Goal: Navigation & Orientation: Find specific page/section

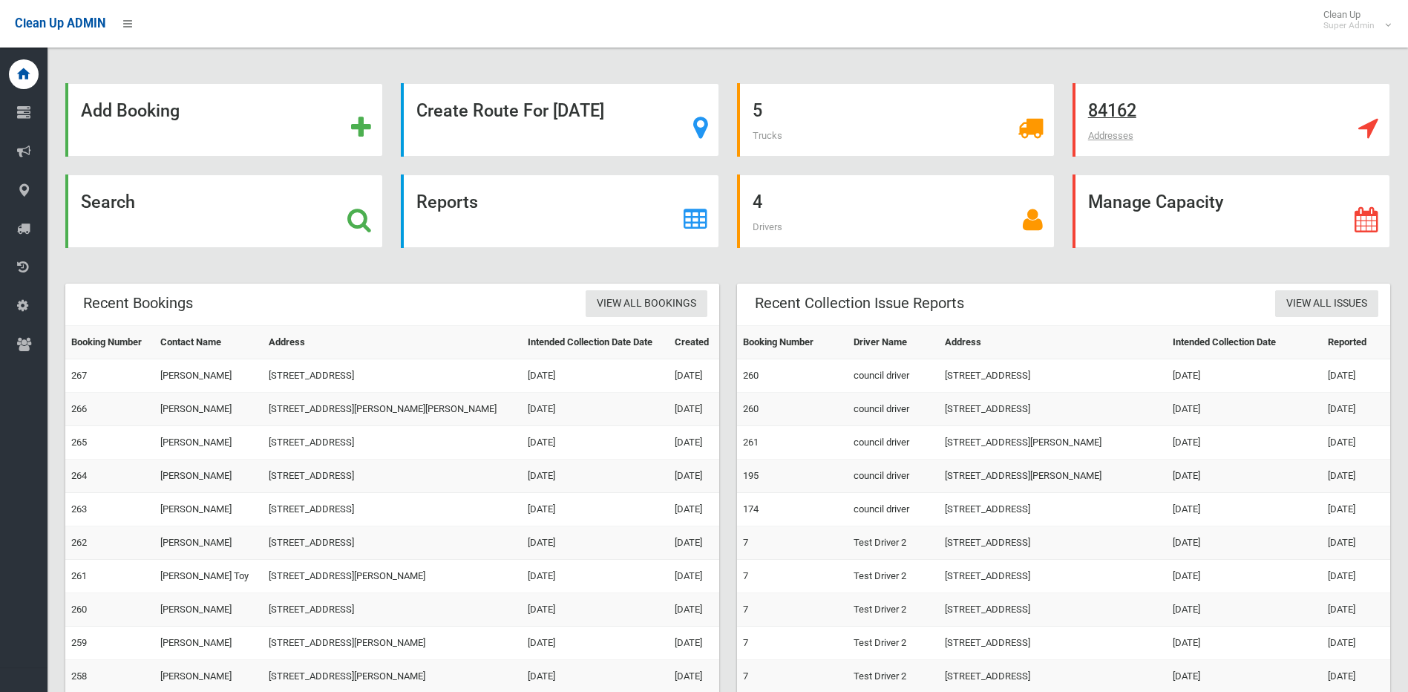
click at [1125, 111] on strong "84162" at bounding box center [1112, 110] width 48 height 21
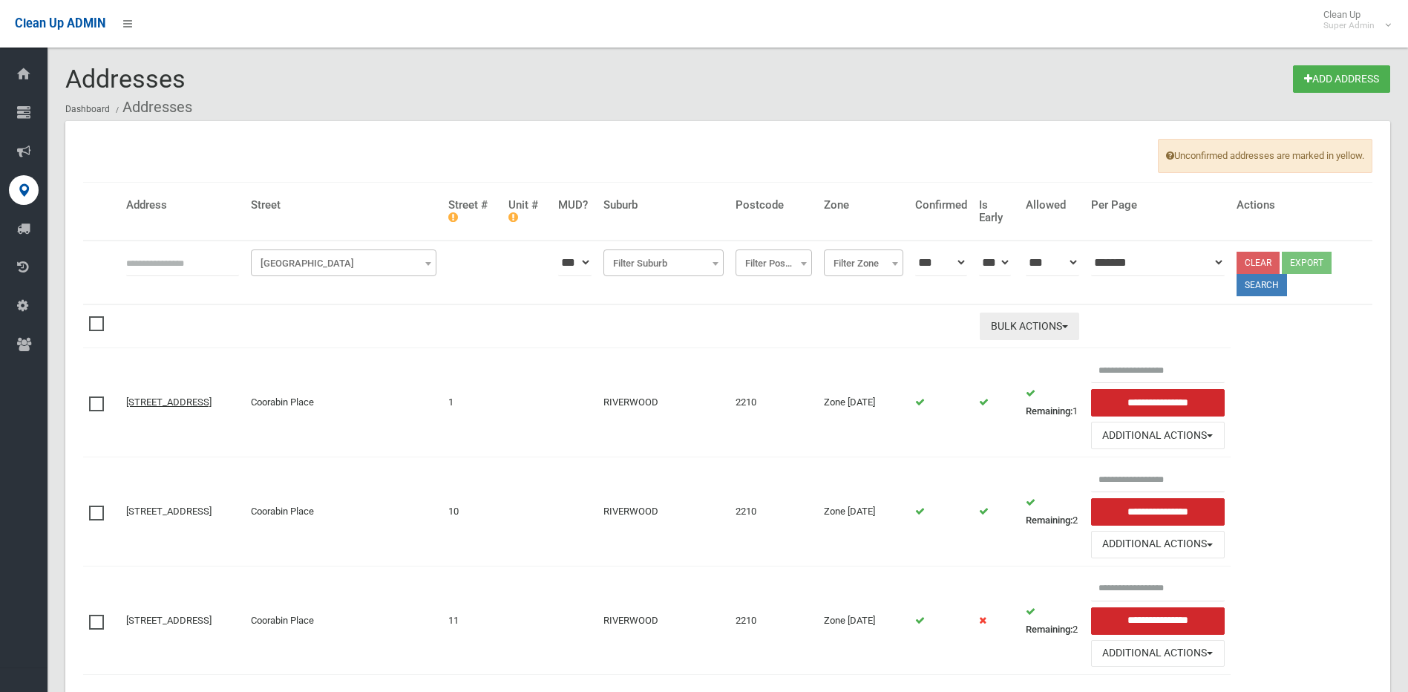
click at [1079, 328] on button "Bulk Actions" at bounding box center [1028, 325] width 99 height 27
click at [1224, 436] on button "Additional Actions" at bounding box center [1158, 434] width 134 height 27
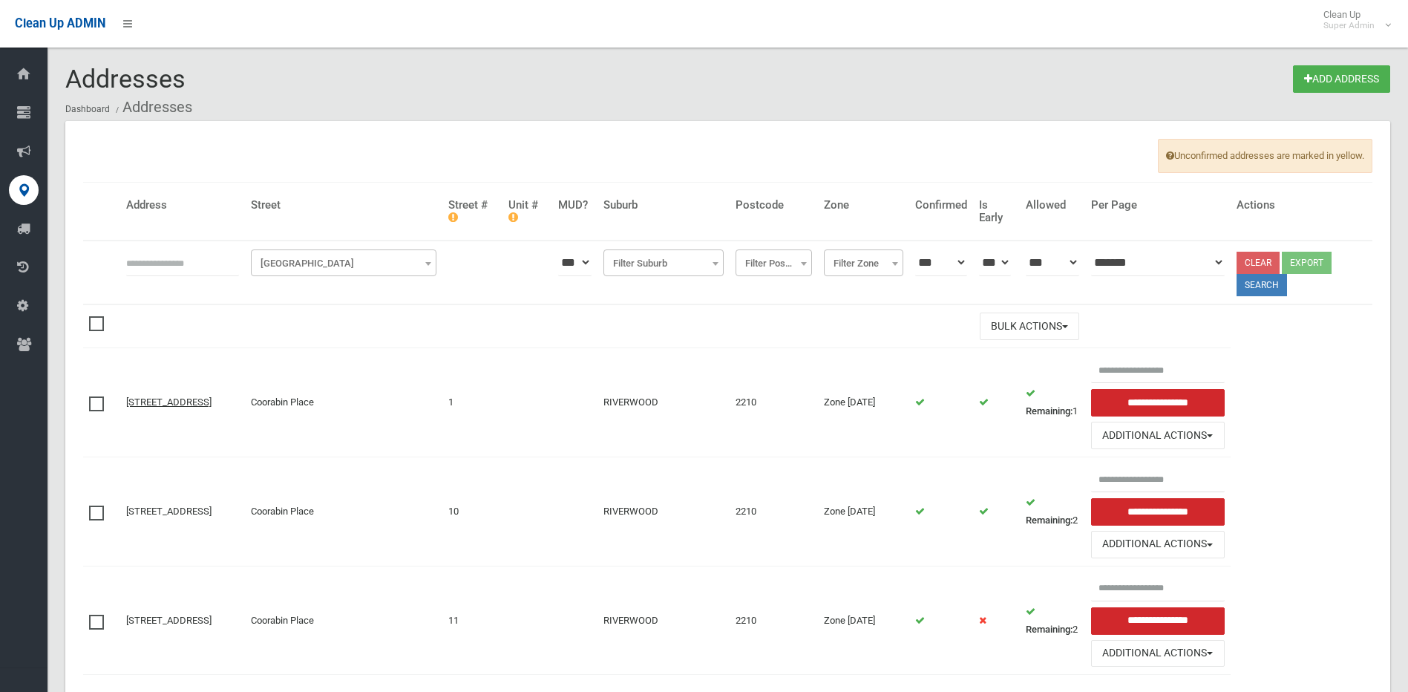
click at [1079, 261] on select "*** *** **" at bounding box center [1051, 262] width 53 height 27
click at [1079, 263] on select "*** *** **" at bounding box center [1051, 262] width 53 height 27
click at [649, 269] on span "Filter Suburb" at bounding box center [663, 263] width 113 height 21
select select "**"
click at [1271, 282] on button "Search" at bounding box center [1261, 285] width 50 height 22
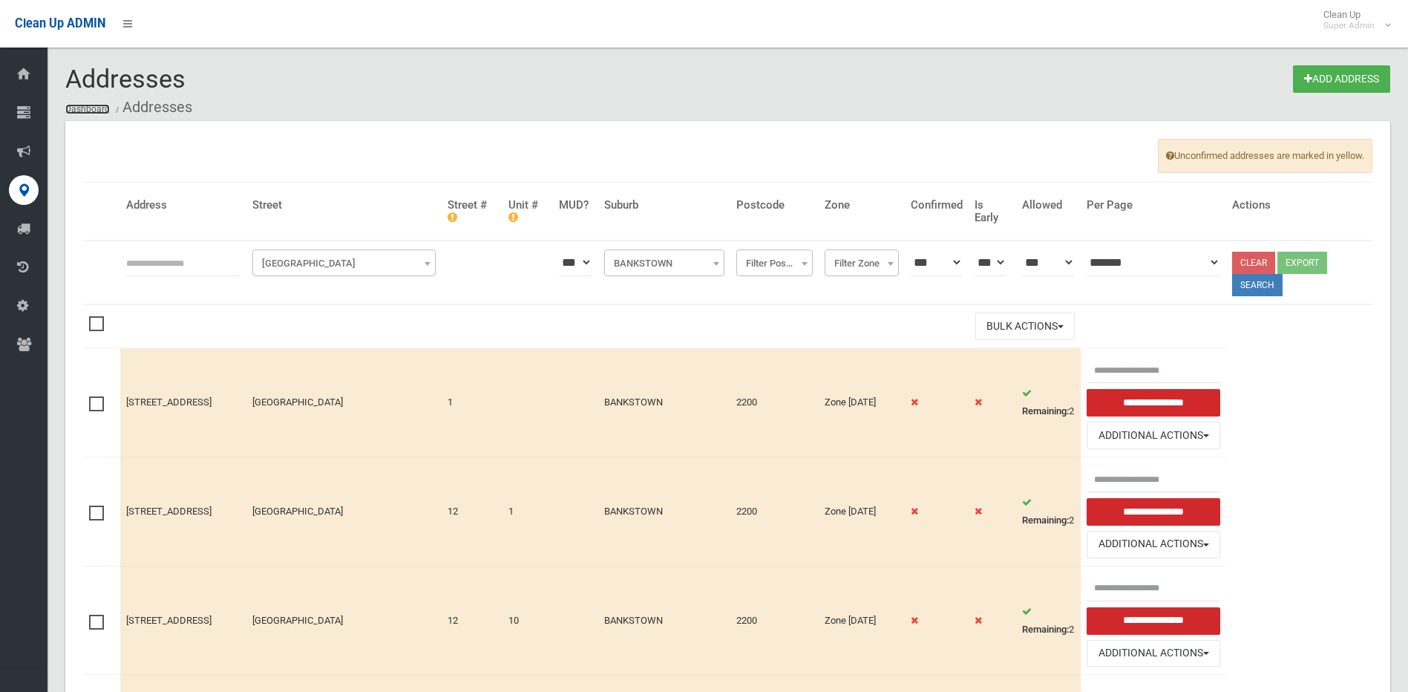
click at [68, 105] on link "Dashboard" at bounding box center [87, 109] width 45 height 10
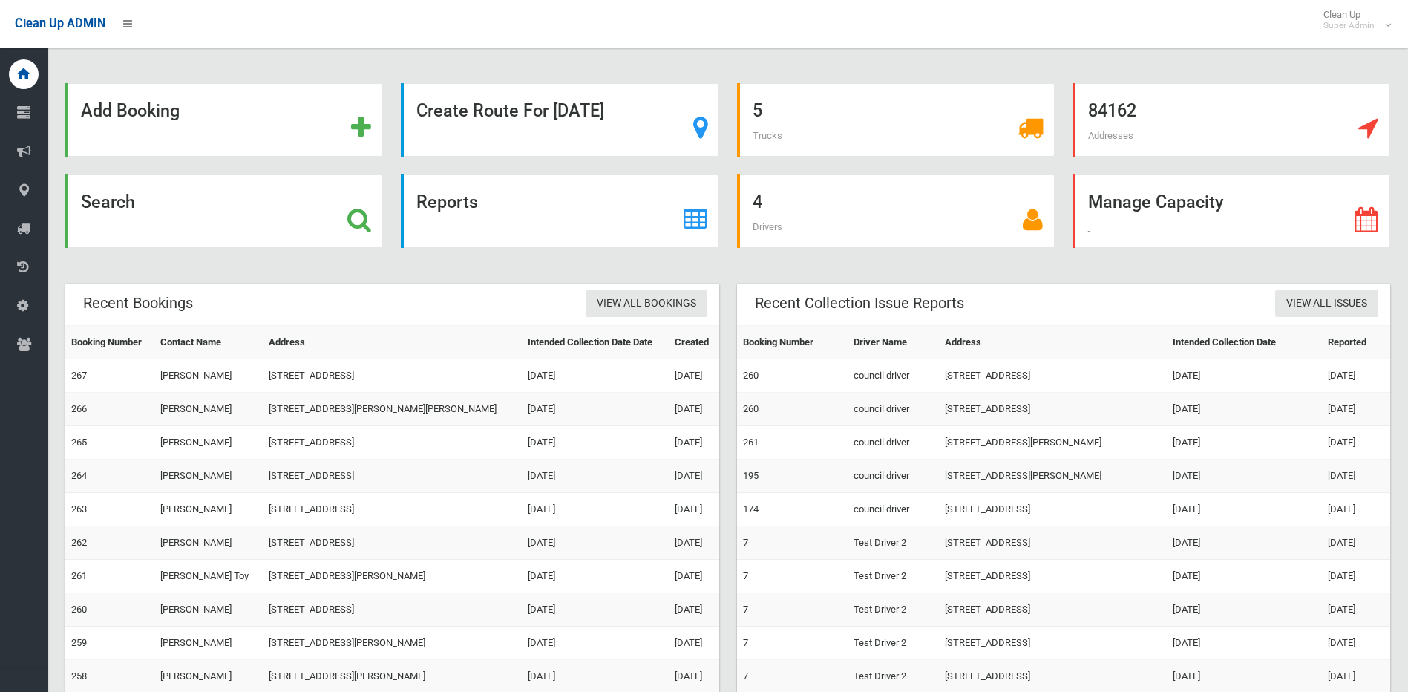
click at [1143, 199] on strong "Manage Capacity" at bounding box center [1155, 201] width 135 height 21
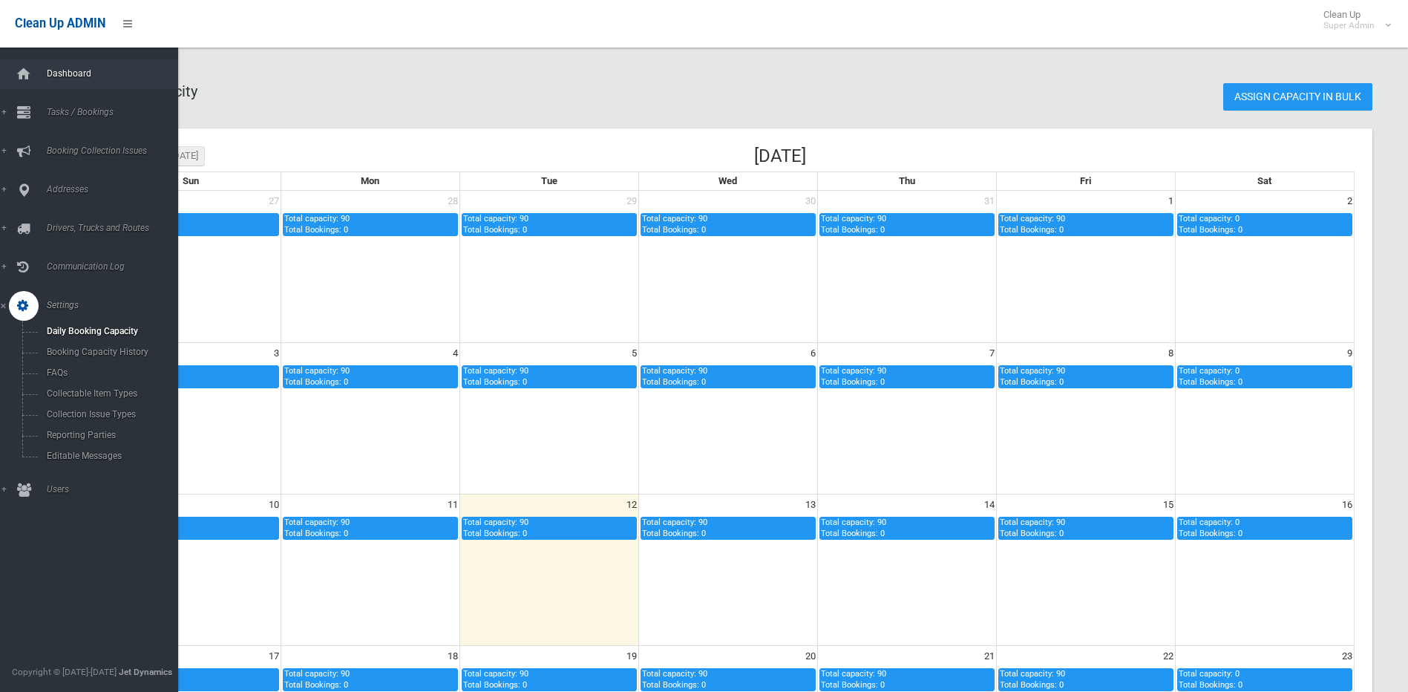
click at [71, 69] on span "Dashboard" at bounding box center [115, 73] width 147 height 10
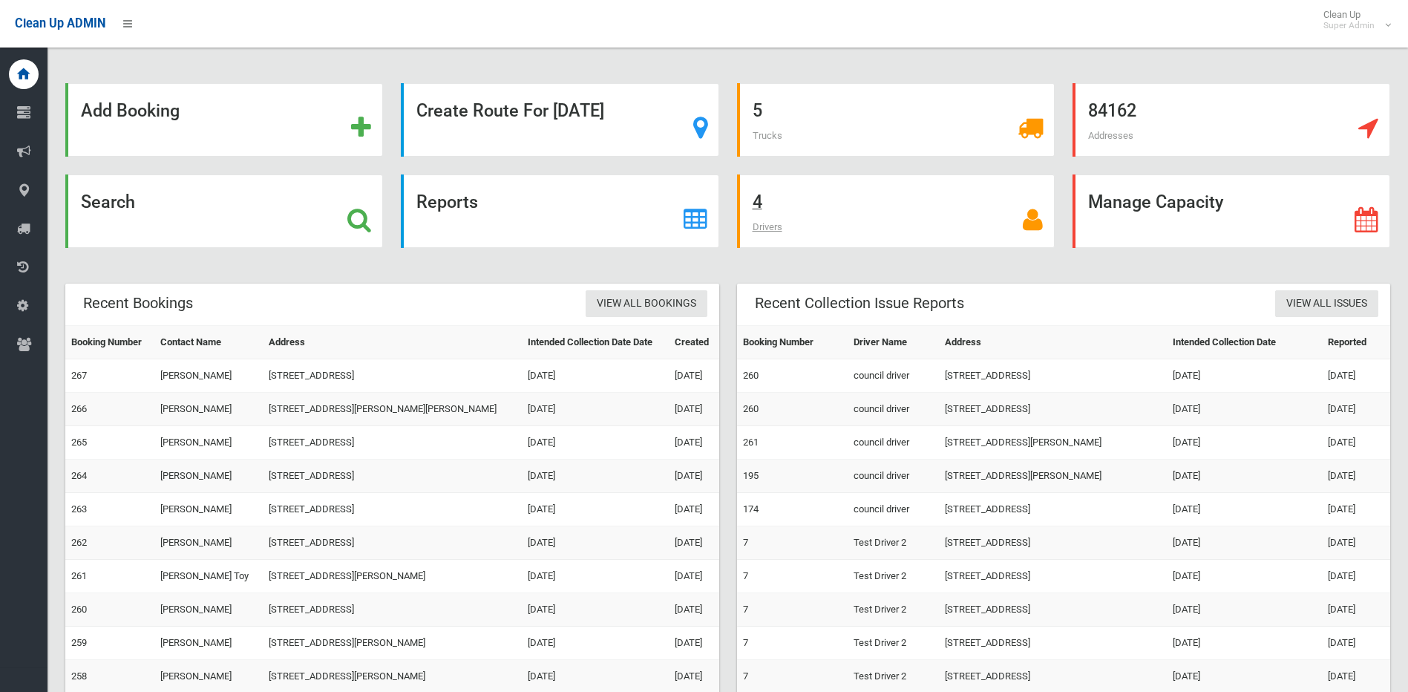
click at [770, 223] on span "Drivers" at bounding box center [767, 226] width 30 height 11
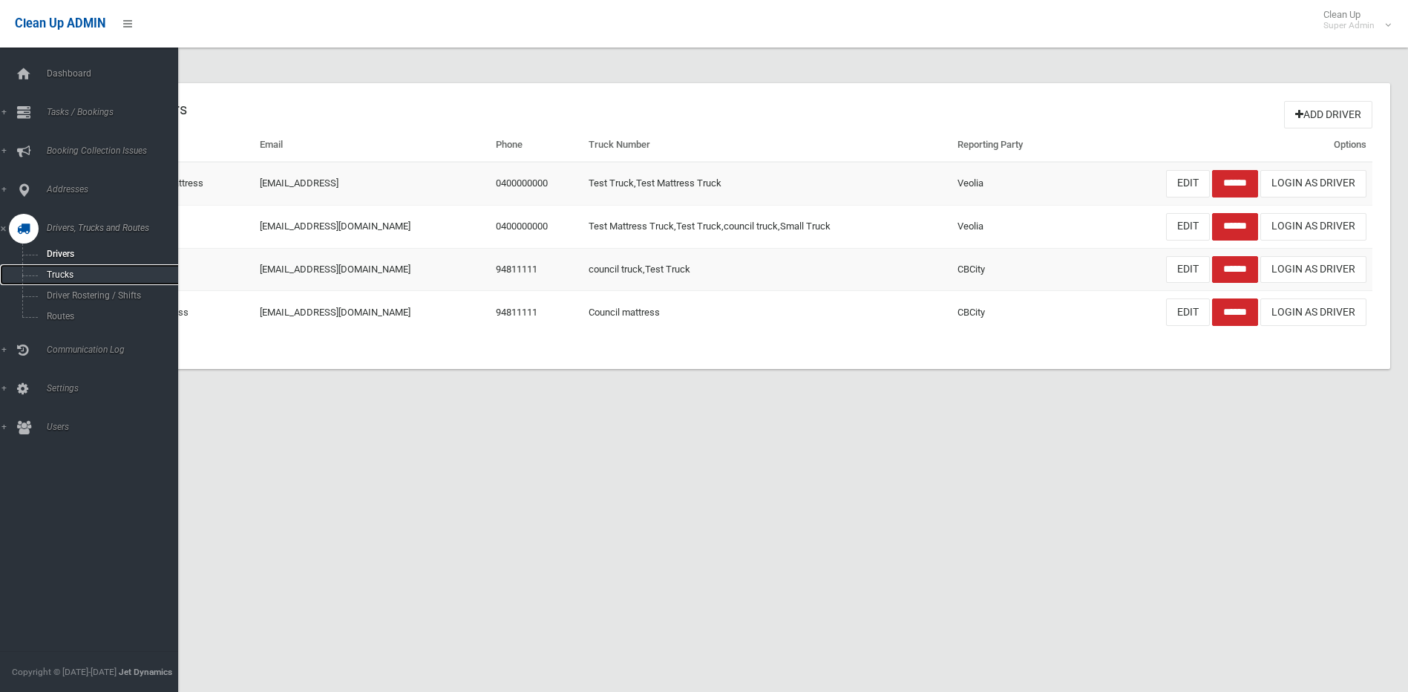
click at [57, 274] on span "Trucks" at bounding box center [109, 274] width 134 height 10
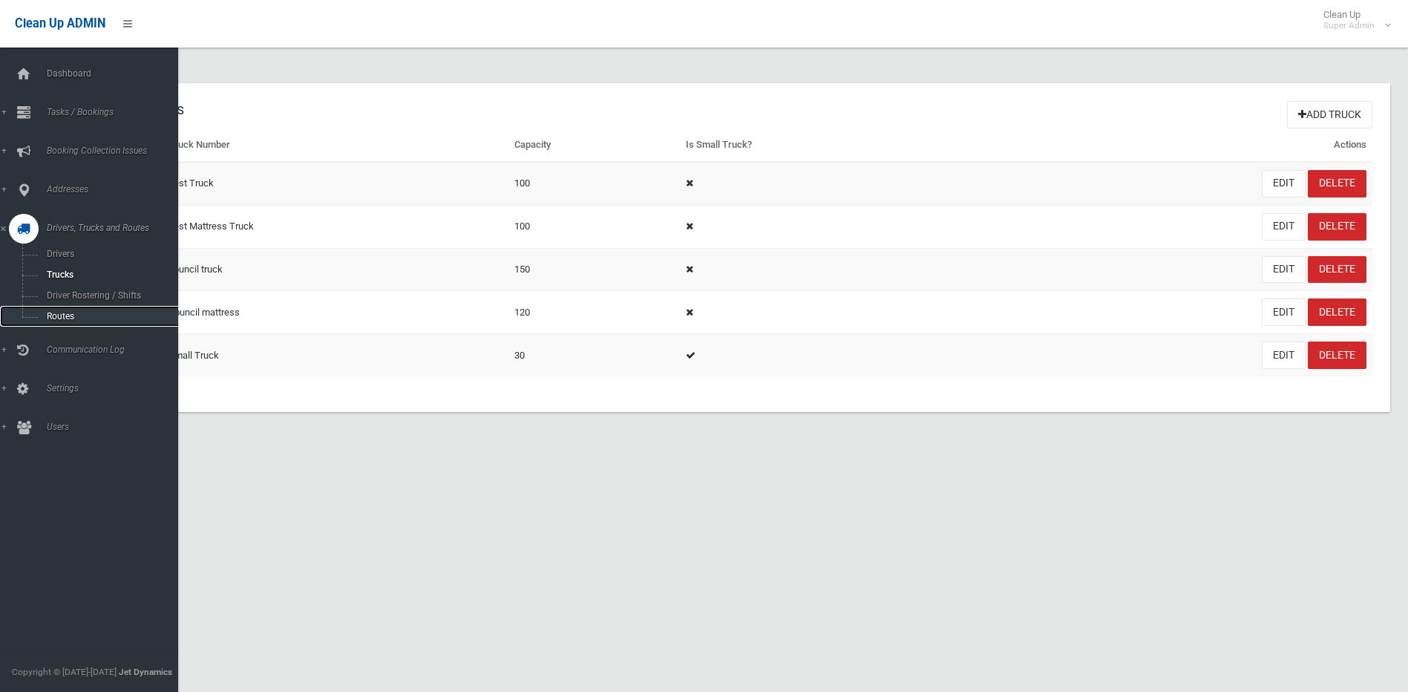
click at [61, 317] on span "Routes" at bounding box center [109, 316] width 134 height 10
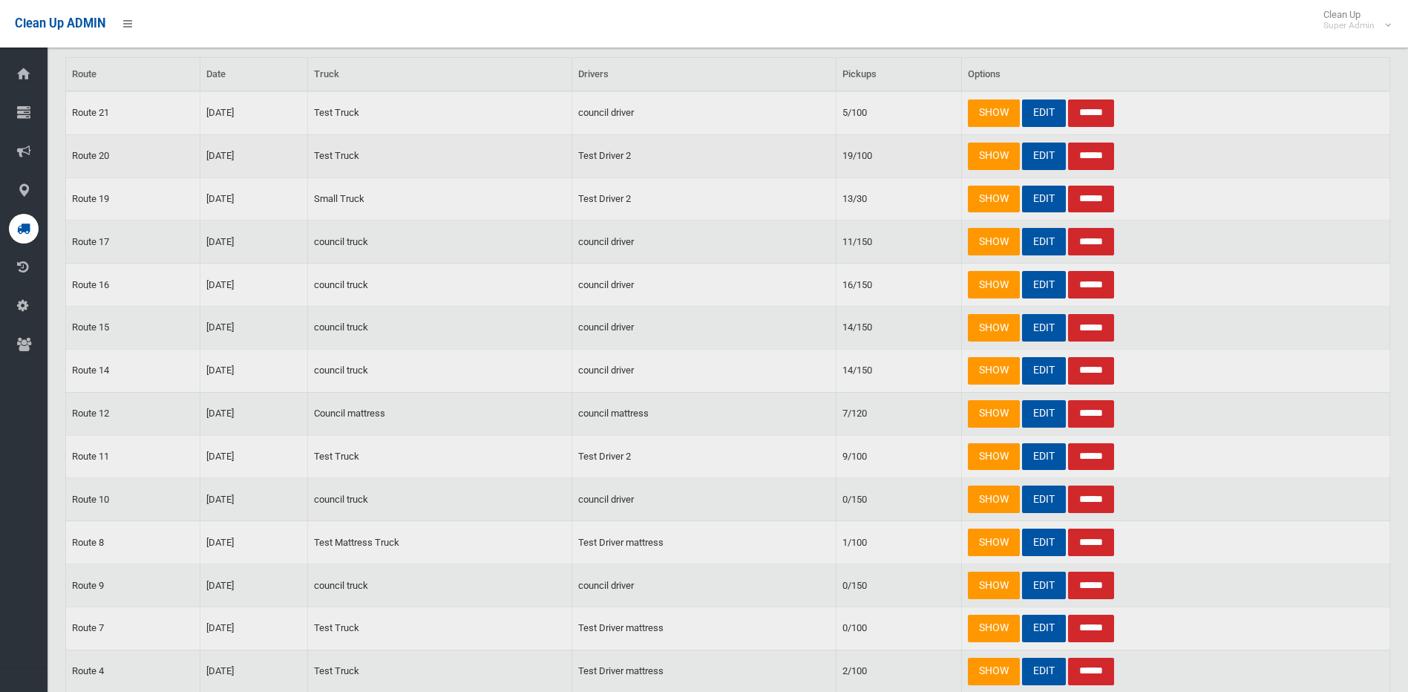
scroll to position [19, 0]
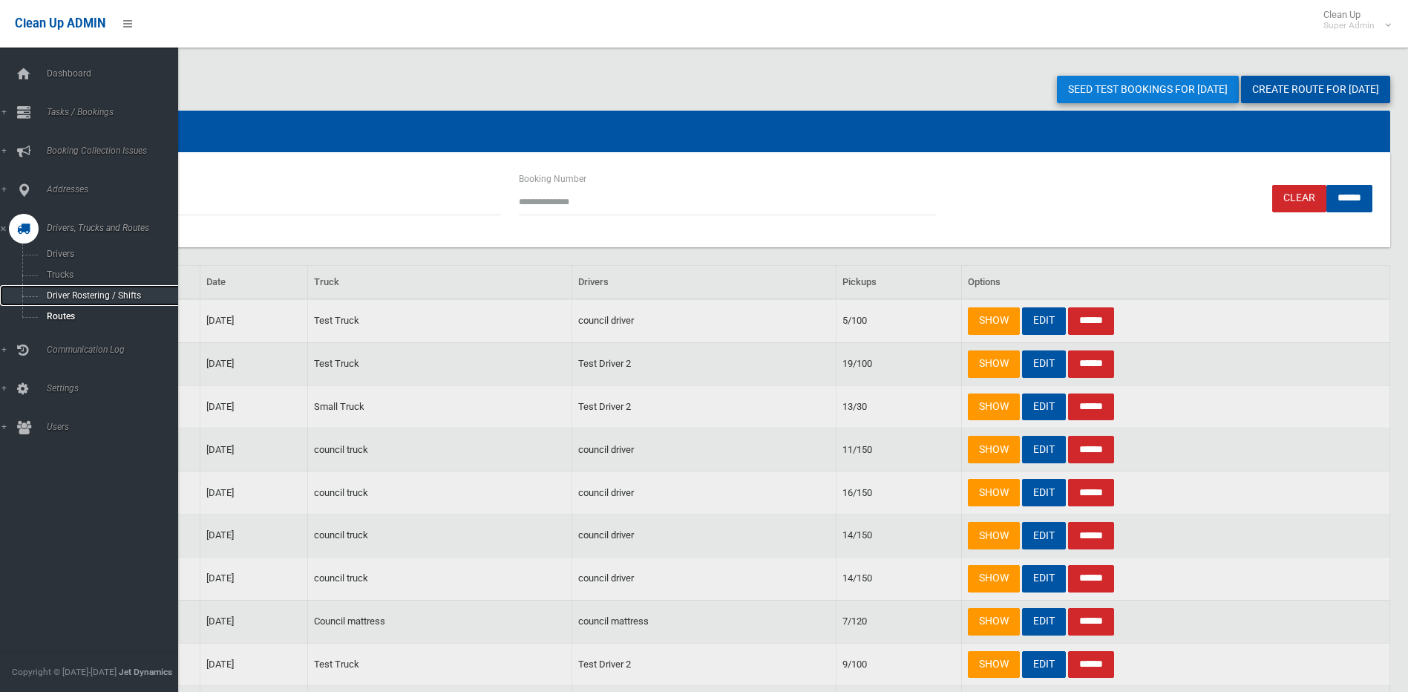
click at [80, 291] on span "Driver Rostering / Shifts" at bounding box center [109, 295] width 134 height 10
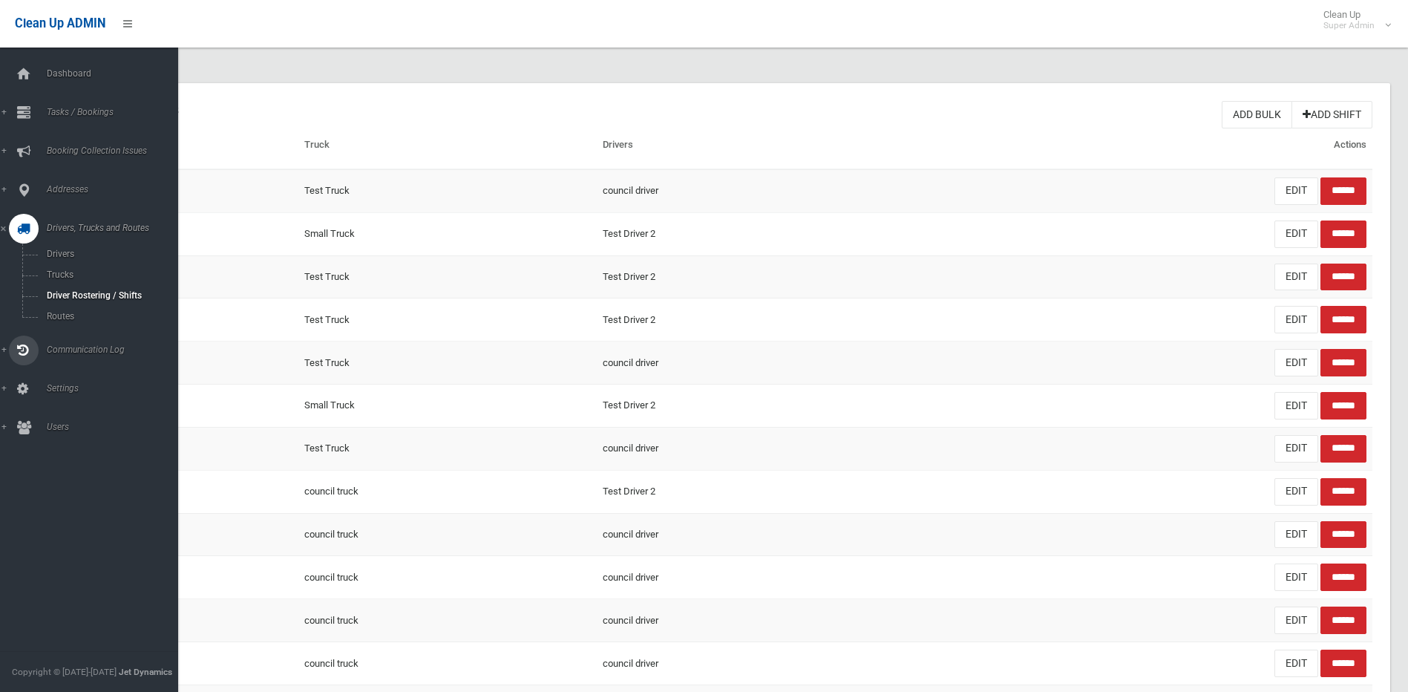
click at [82, 349] on span "Communication Log" at bounding box center [115, 349] width 147 height 10
click at [61, 68] on link "Dashboard" at bounding box center [94, 74] width 189 height 30
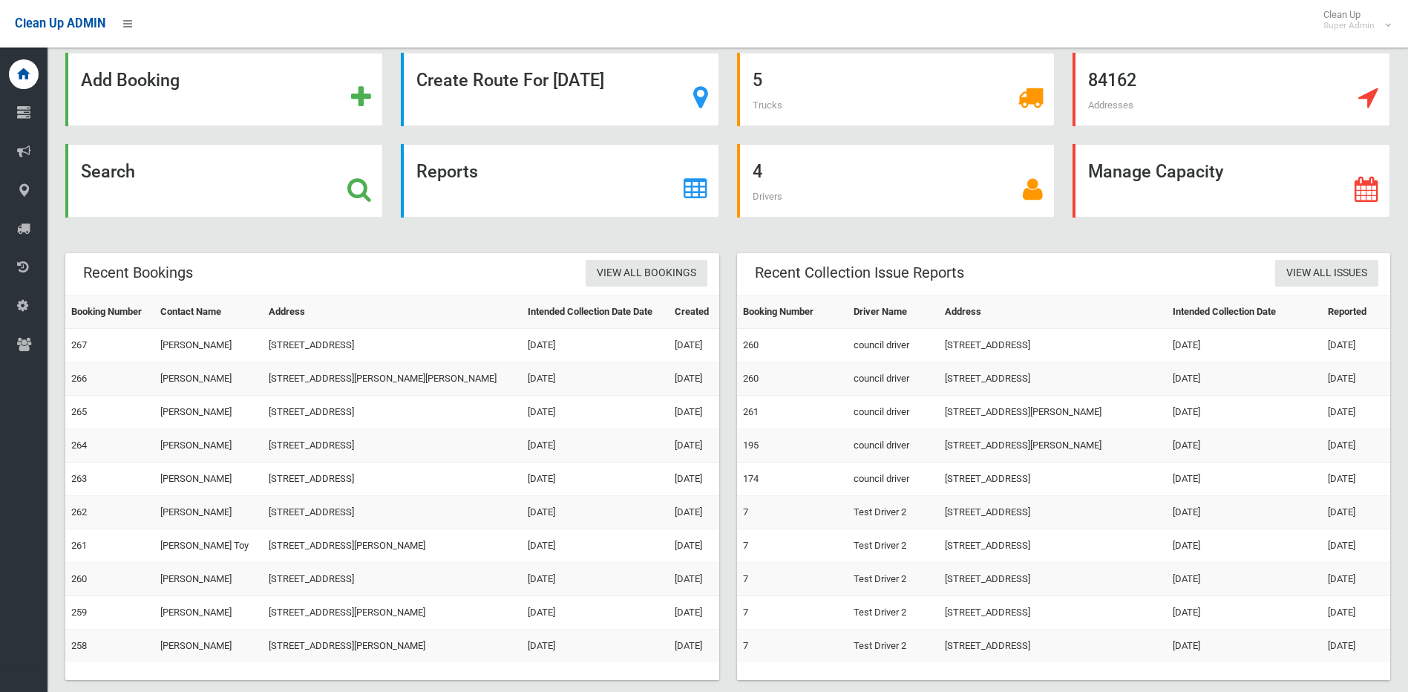
scroll to position [54, 0]
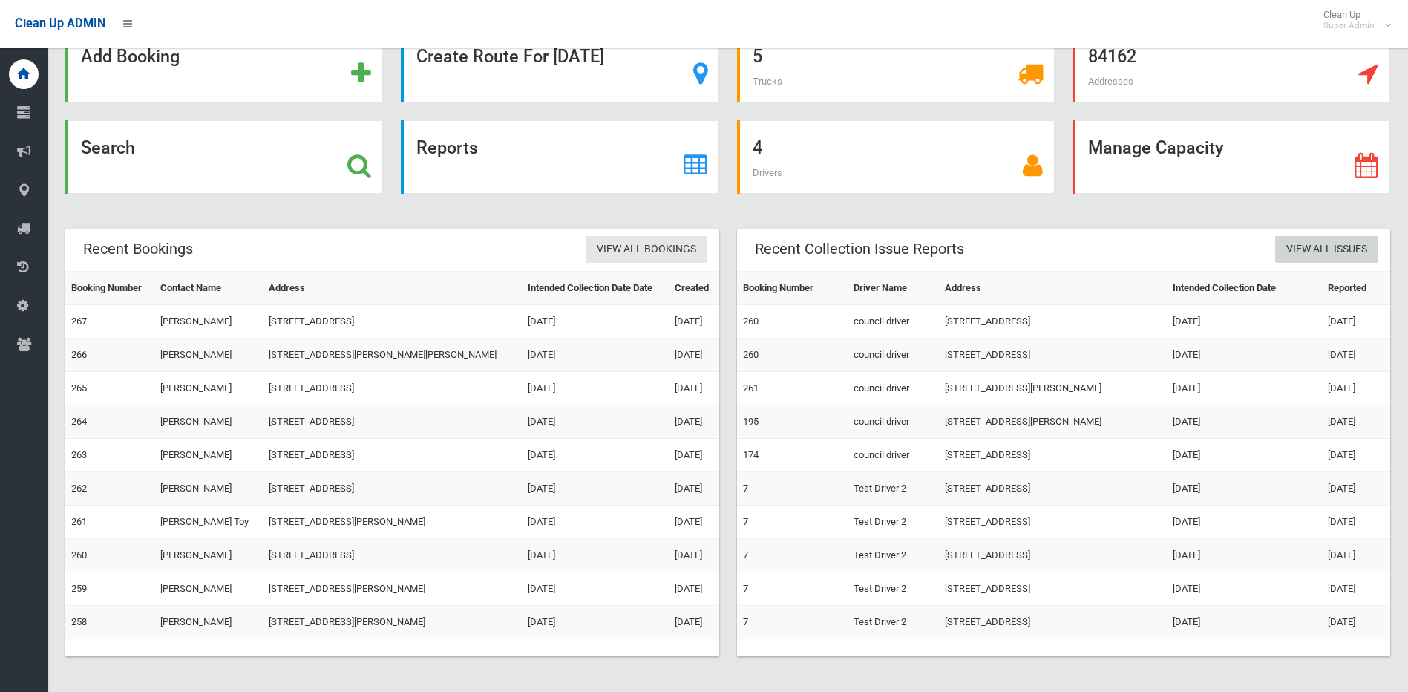
click at [1316, 236] on link "View All Issues" at bounding box center [1326, 249] width 103 height 27
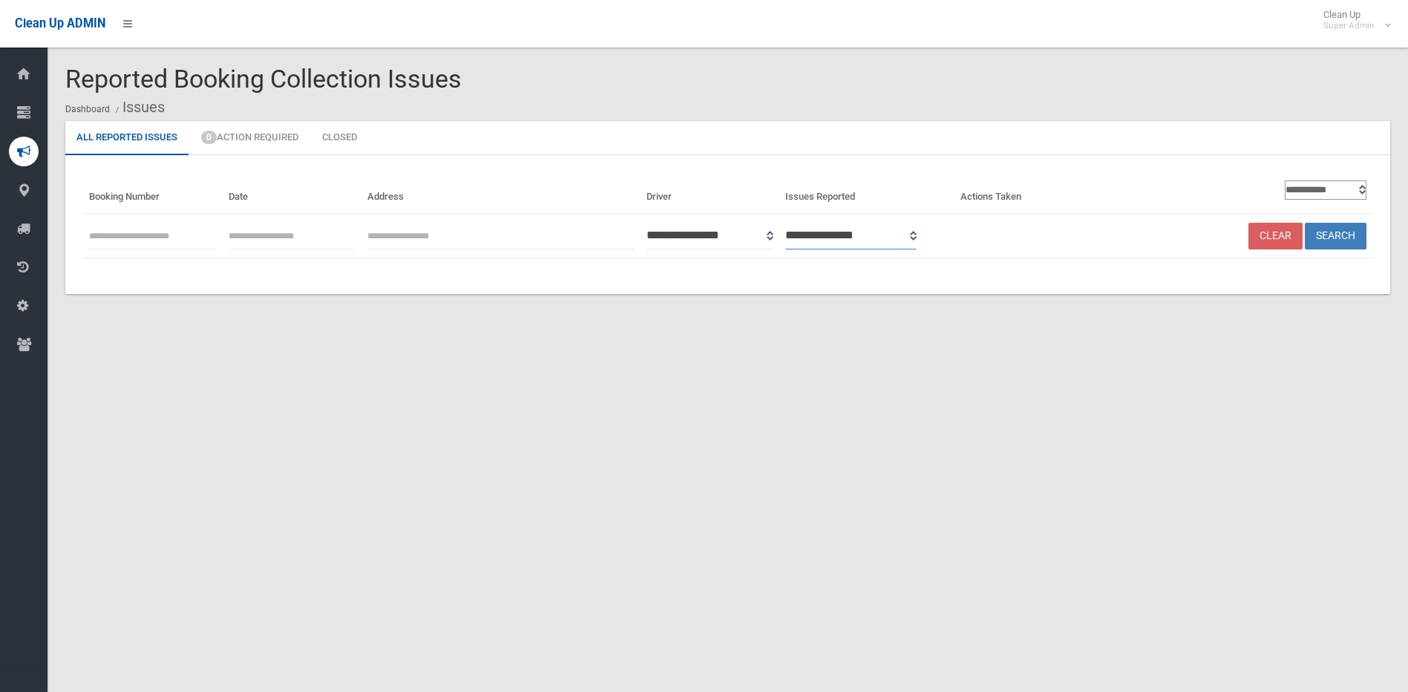
click at [846, 232] on select "**********" at bounding box center [850, 235] width 131 height 27
select select "*"
click at [804, 222] on select "**********" at bounding box center [850, 235] width 131 height 27
click at [1272, 231] on link "Clear" at bounding box center [1275, 236] width 54 height 27
click at [968, 134] on ul "All Reported Issues 0 Action Required Closed" at bounding box center [727, 138] width 1324 height 34
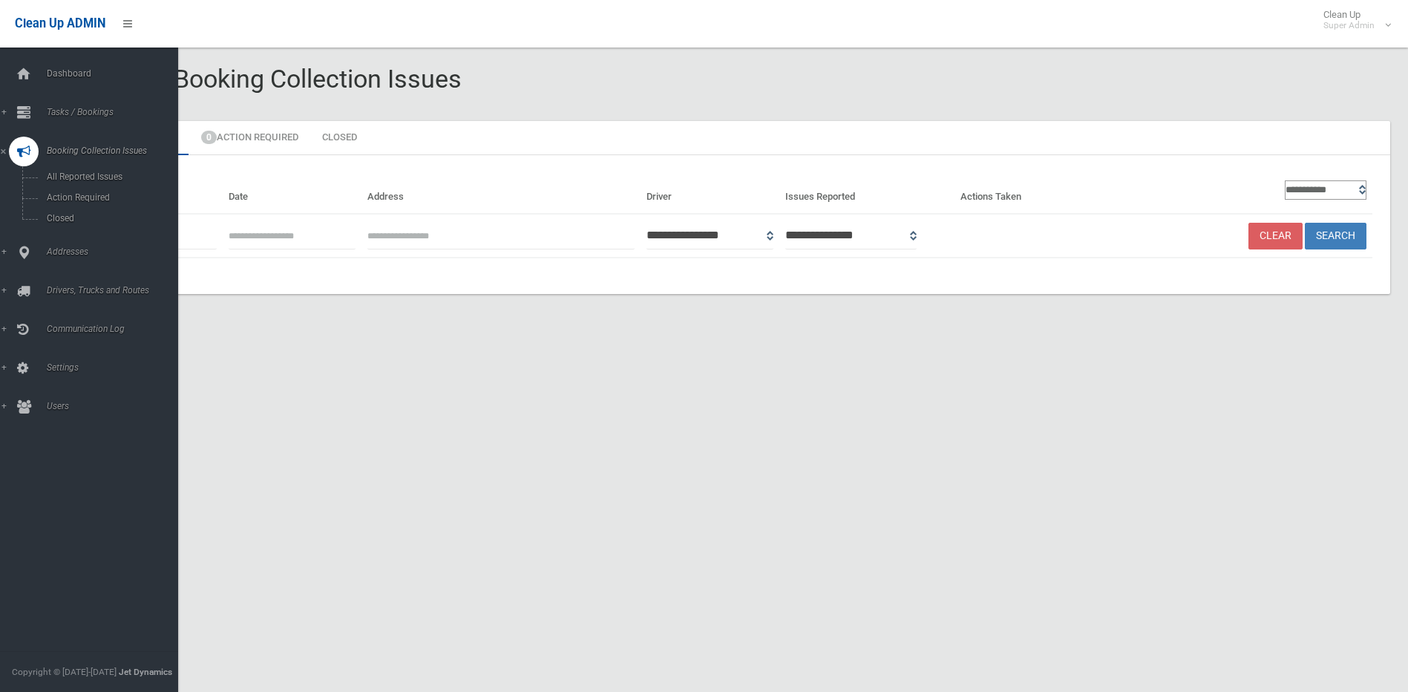
drag, startPoint x: 59, startPoint y: 65, endPoint x: 223, endPoint y: 117, distance: 172.7
click at [59, 65] on link "Dashboard" at bounding box center [94, 74] width 189 height 30
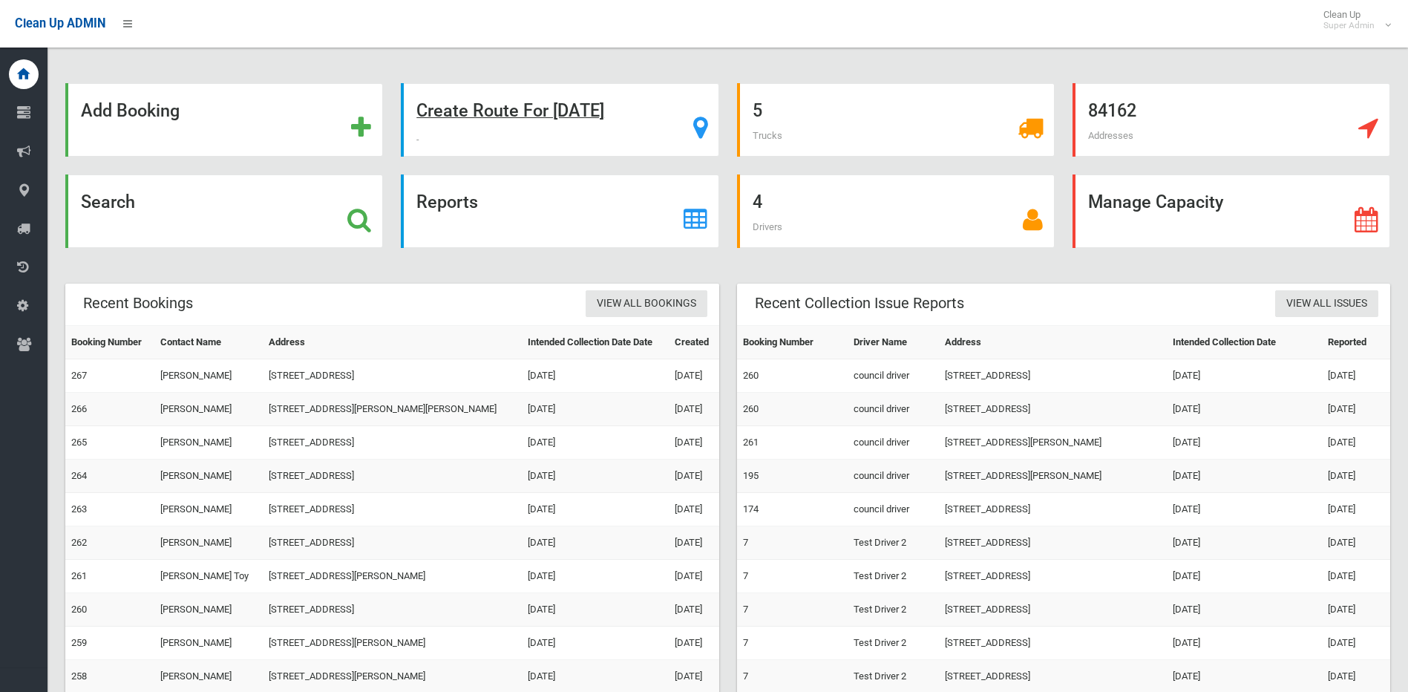
click at [504, 114] on strong "Create Route For Tomorrow" at bounding box center [510, 110] width 188 height 21
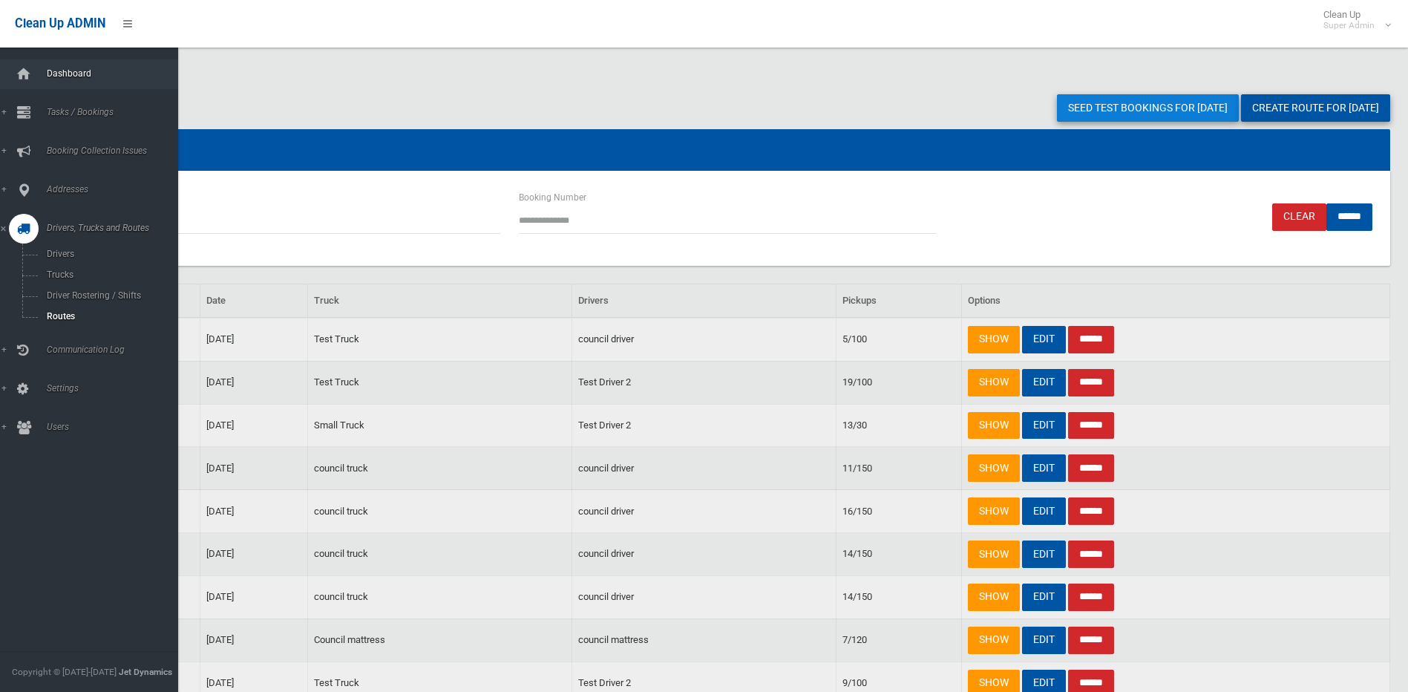
click at [94, 66] on link "Dashboard" at bounding box center [94, 74] width 189 height 30
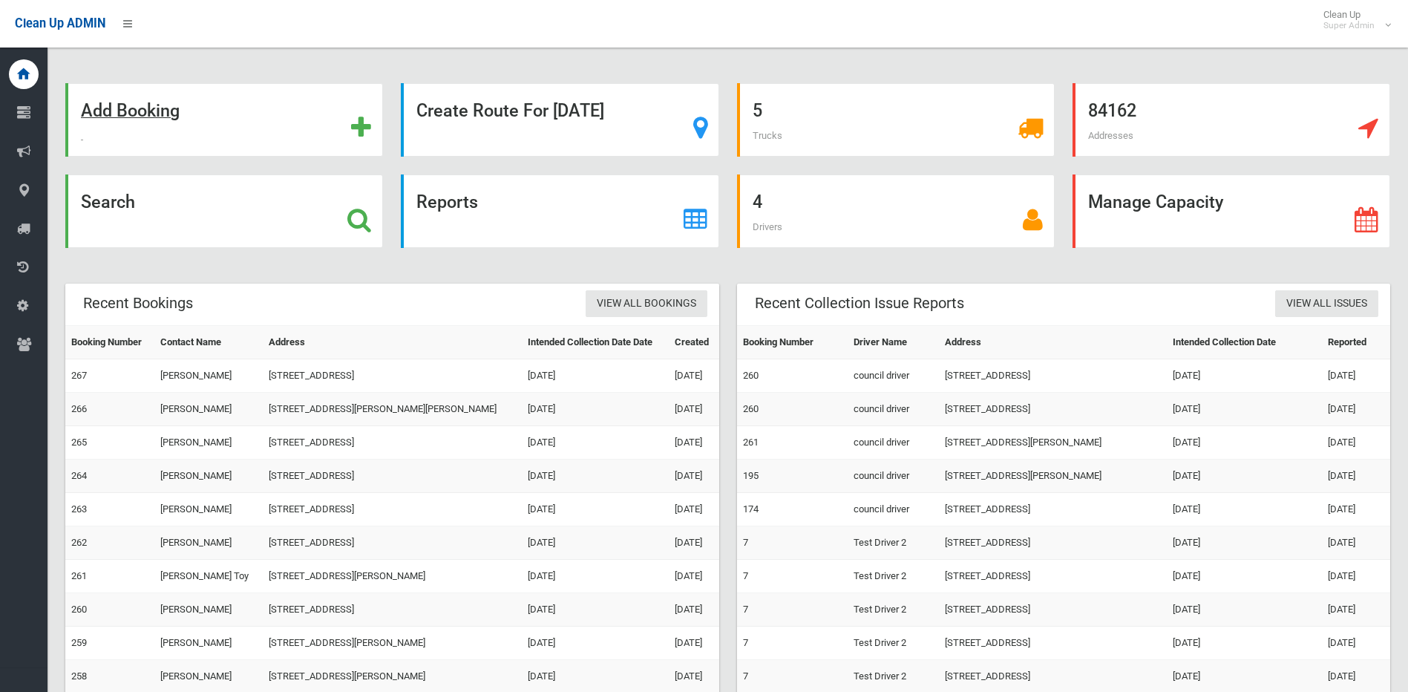
click at [134, 102] on strong "Add Booking" at bounding box center [130, 110] width 99 height 21
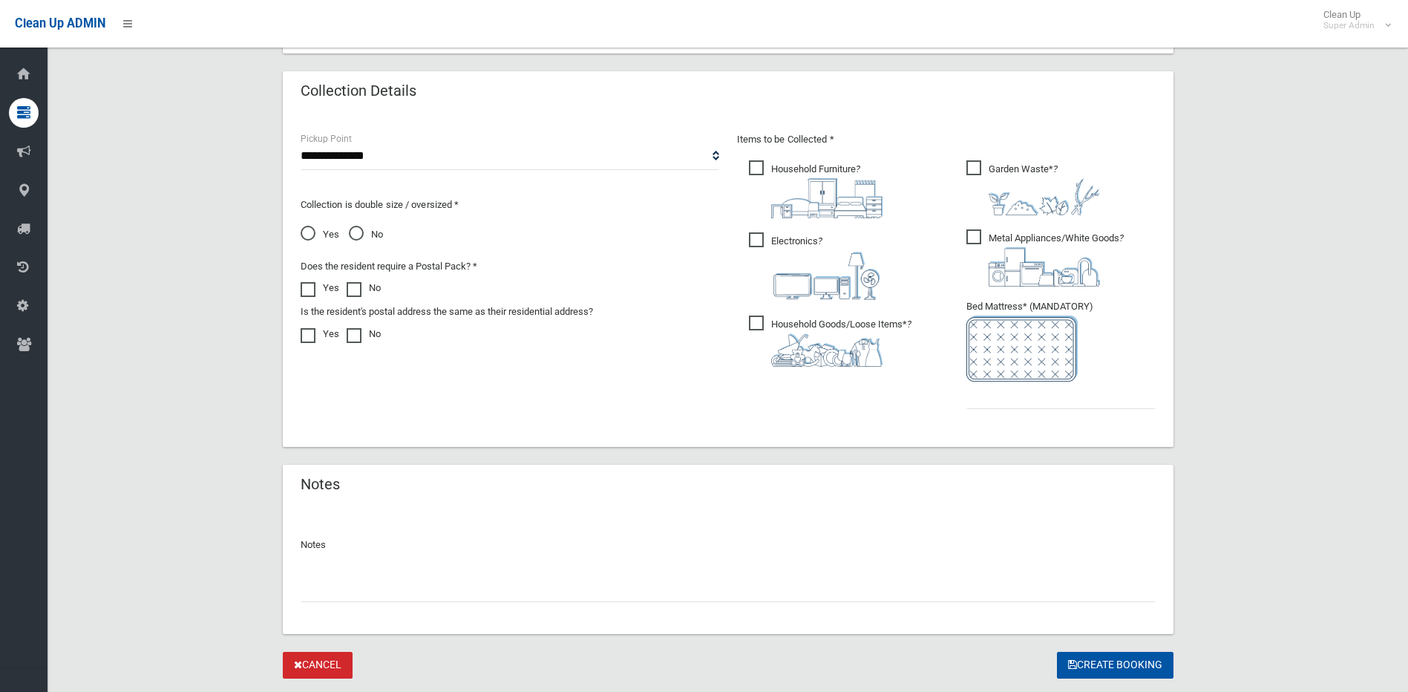
scroll to position [742, 0]
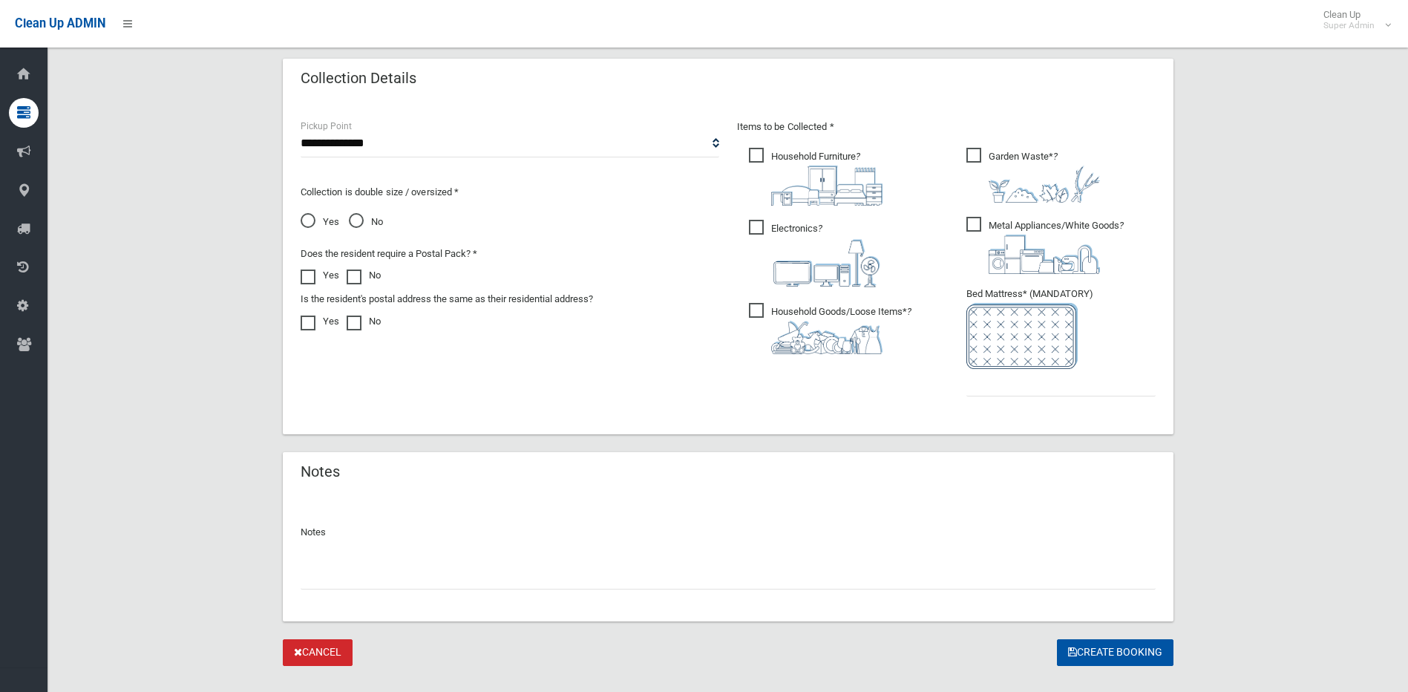
click at [328, 651] on link "Cancel" at bounding box center [318, 652] width 70 height 27
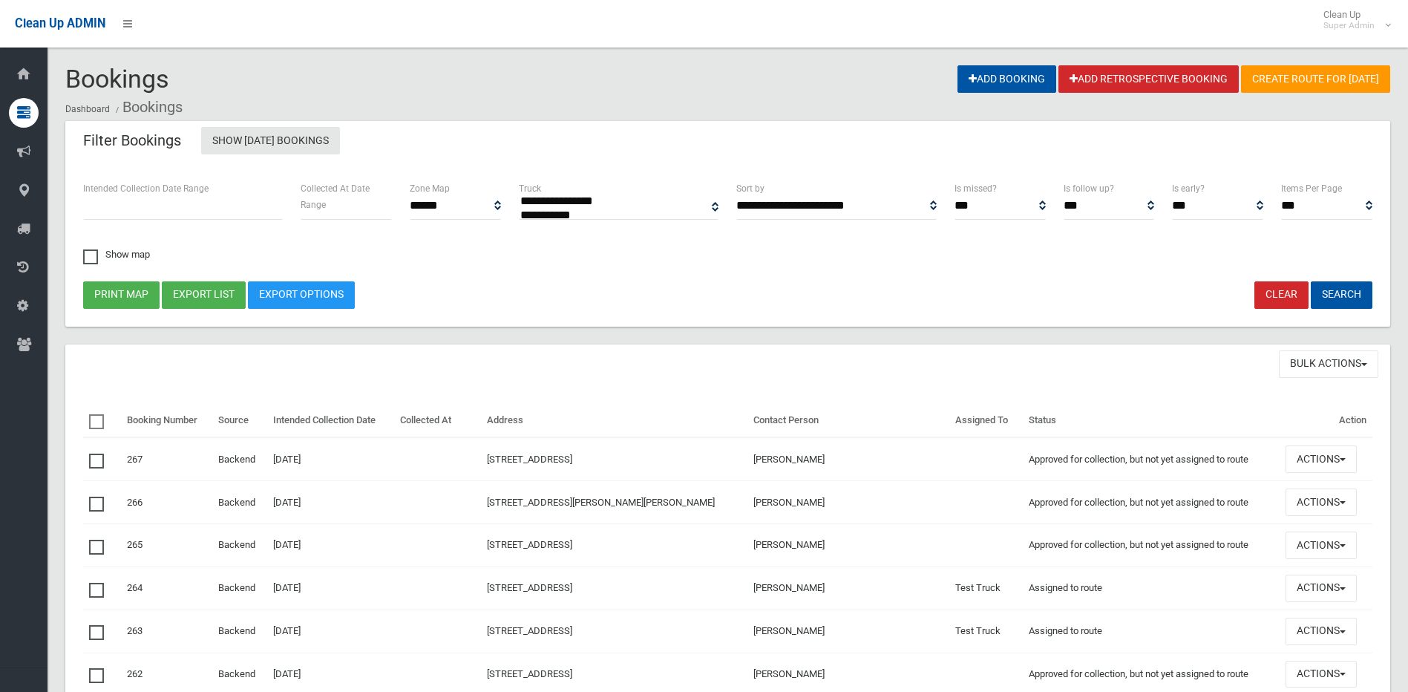
select select
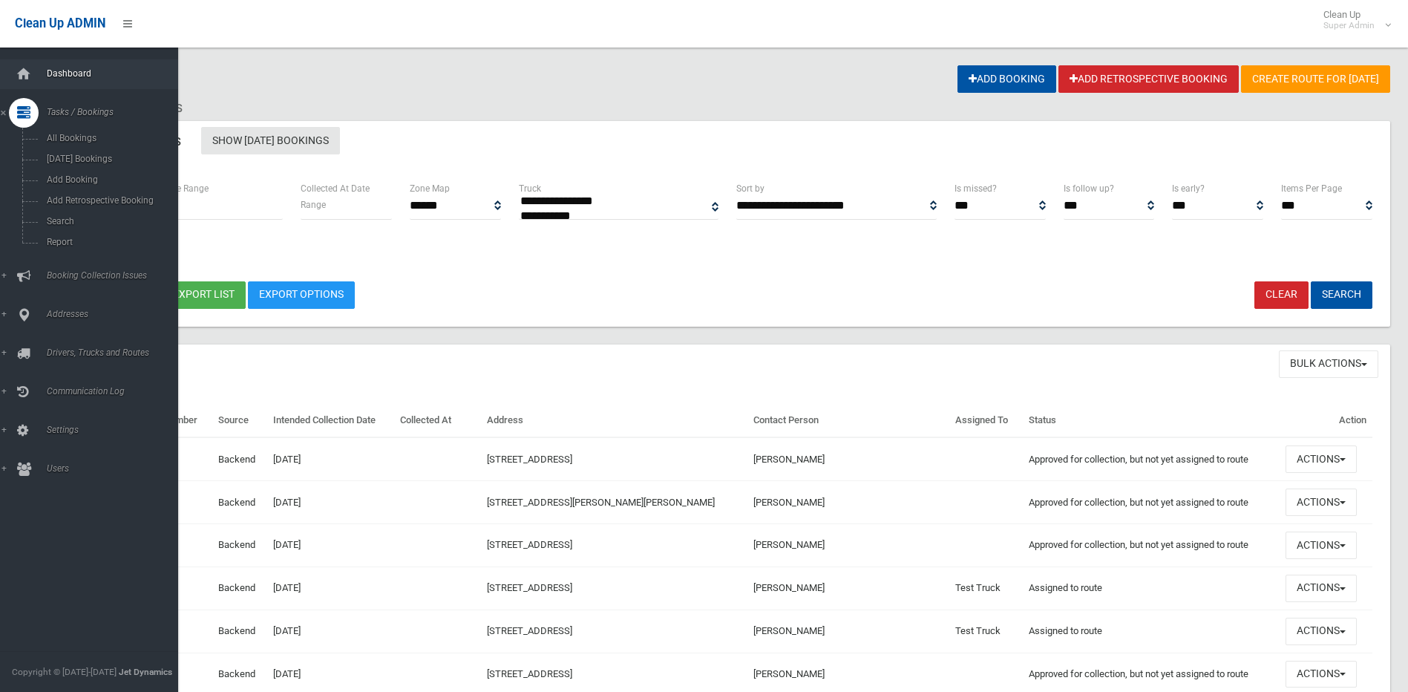
click at [62, 70] on span "Dashboard" at bounding box center [115, 73] width 147 height 10
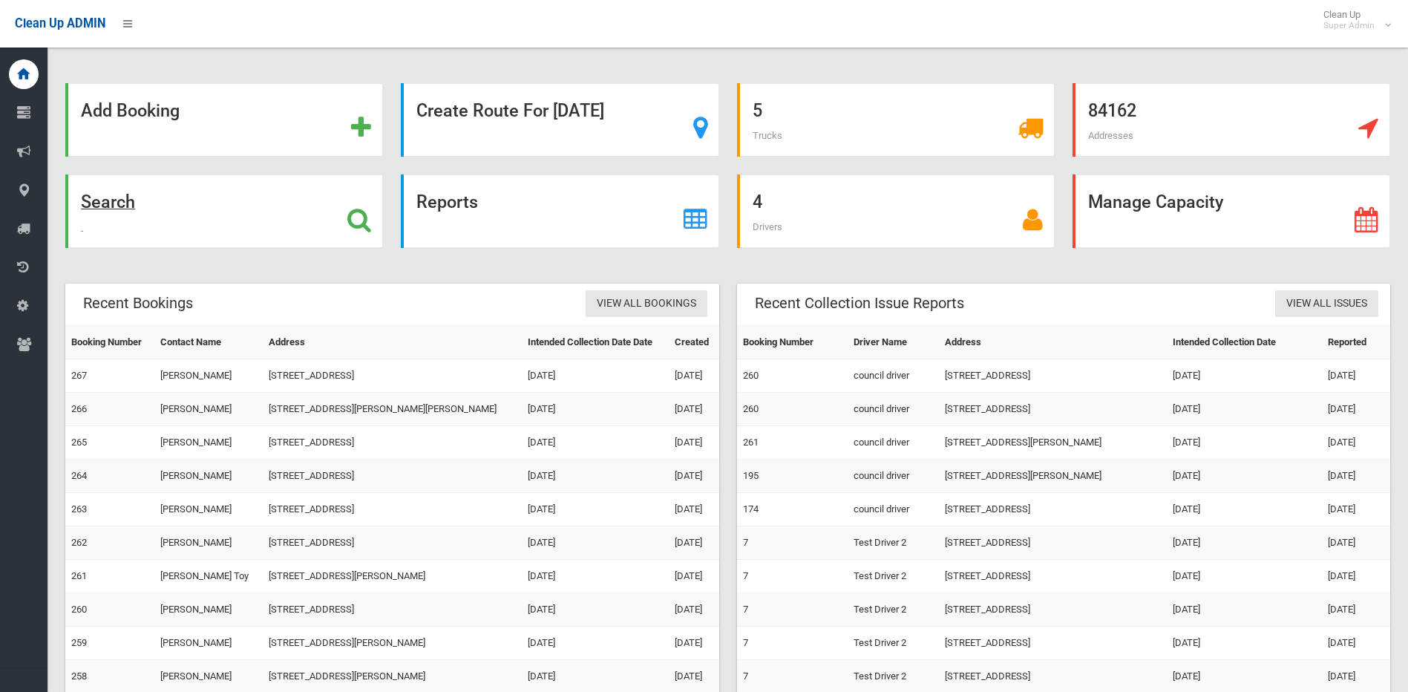
click at [357, 215] on icon at bounding box center [359, 219] width 24 height 25
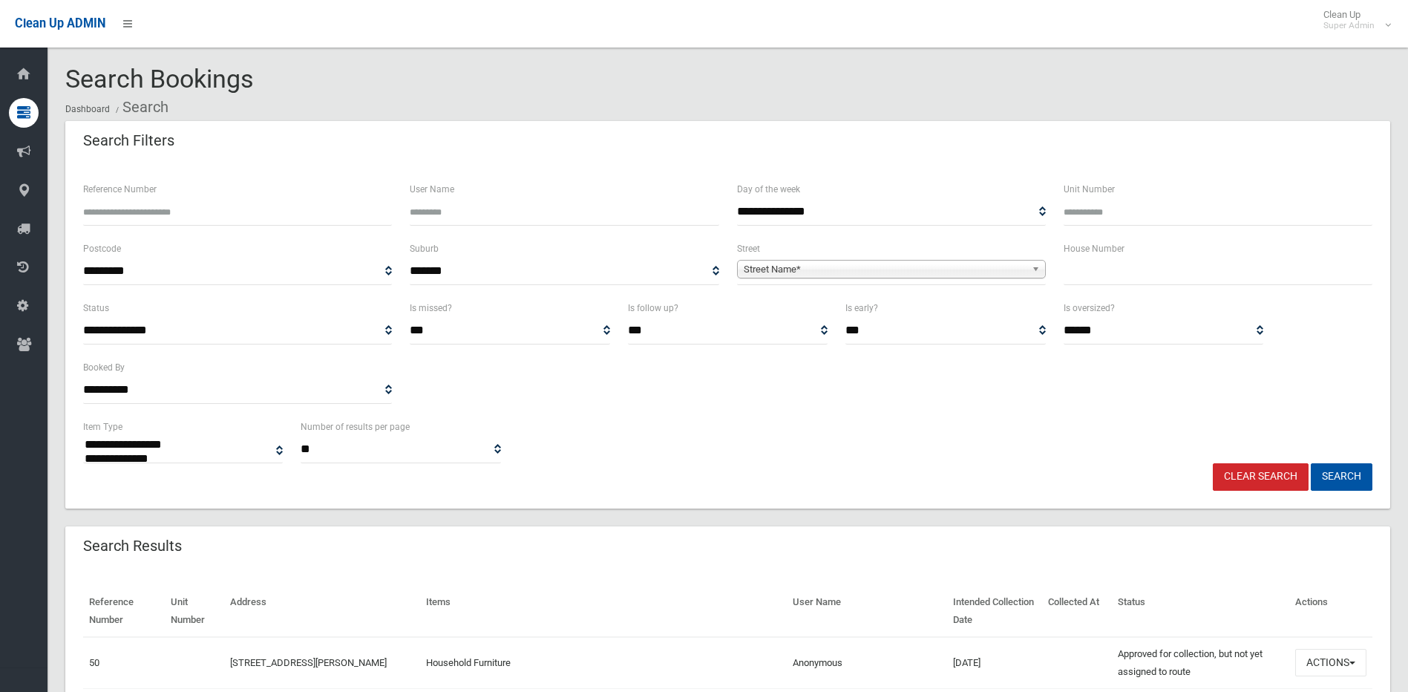
select select
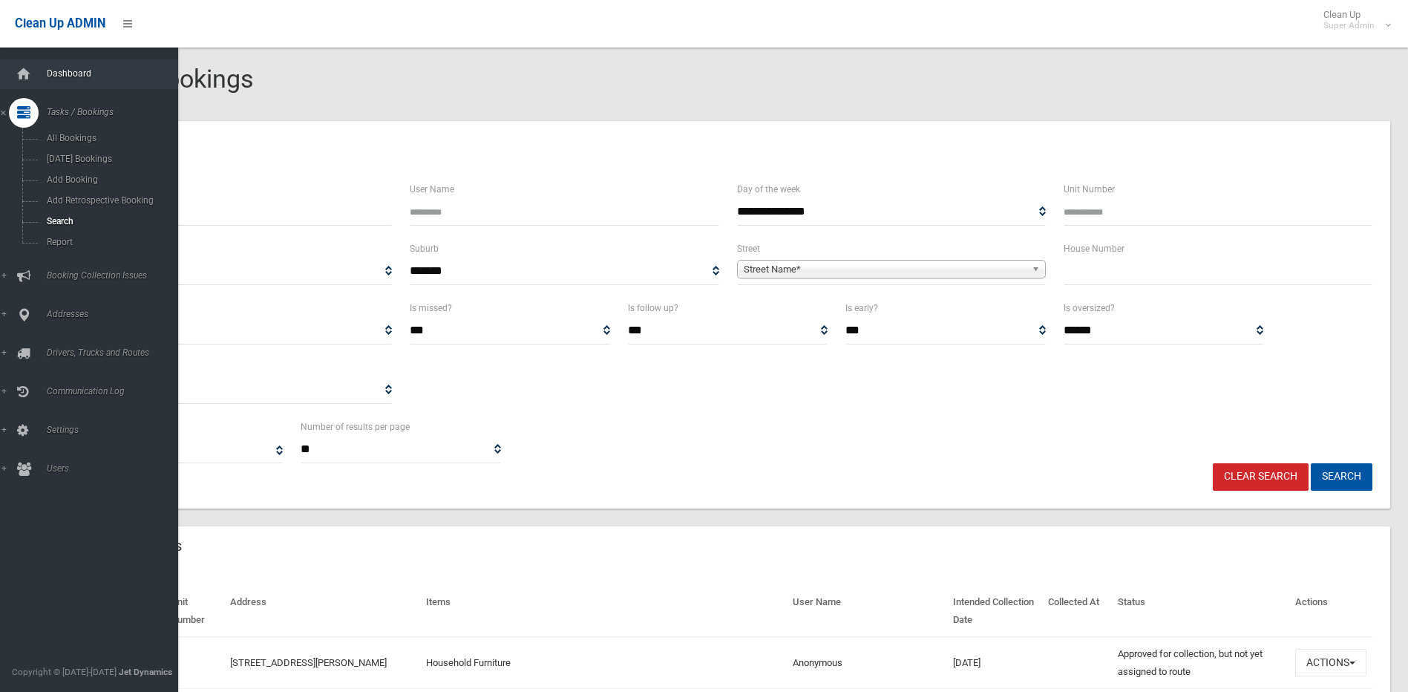
click at [79, 71] on span "Dashboard" at bounding box center [115, 73] width 147 height 10
